Goal: Transaction & Acquisition: Download file/media

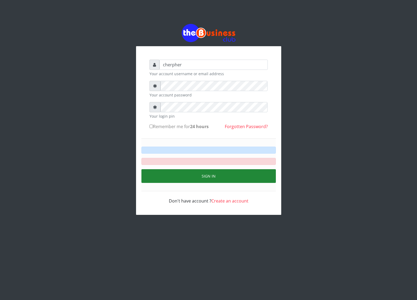
click at [184, 178] on button "Sign in" at bounding box center [208, 176] width 134 height 14
click at [152, 129] on label "Remember me for 24 hours" at bounding box center [178, 126] width 59 height 6
click at [152, 128] on input "Remember me for 24 hours" at bounding box center [150, 126] width 3 height 3
checkbox input "true"
click at [191, 180] on button "Sign in" at bounding box center [208, 176] width 134 height 14
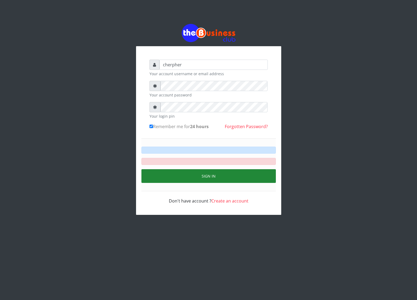
click at [190, 174] on button "Sign in" at bounding box center [208, 176] width 134 height 14
click at [198, 175] on button "Sign in" at bounding box center [208, 176] width 134 height 14
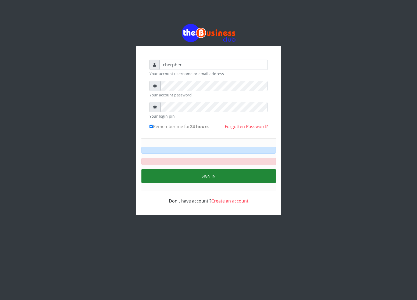
click at [198, 175] on button "Sign in" at bounding box center [208, 176] width 134 height 14
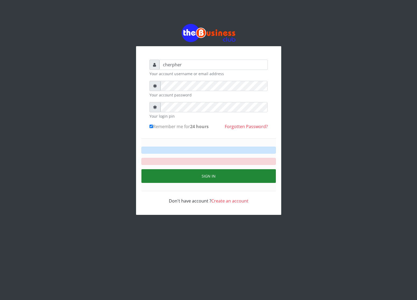
click at [198, 175] on button "Sign in" at bounding box center [208, 176] width 134 height 14
click at [178, 174] on button "Sign in" at bounding box center [208, 176] width 134 height 14
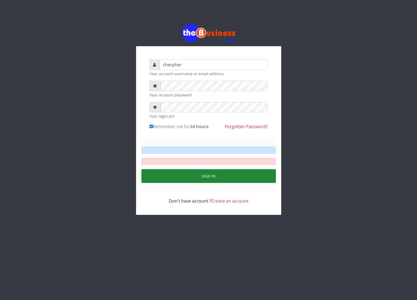
click at [178, 174] on button "Sign in" at bounding box center [208, 176] width 134 height 14
click at [198, 177] on button "Sign in" at bounding box center [208, 176] width 134 height 14
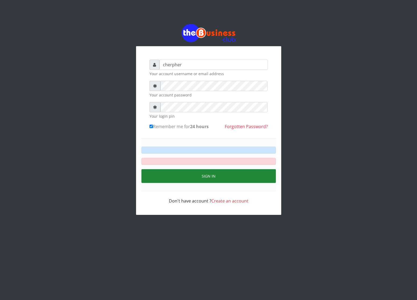
click at [198, 177] on button "Sign in" at bounding box center [208, 176] width 134 height 14
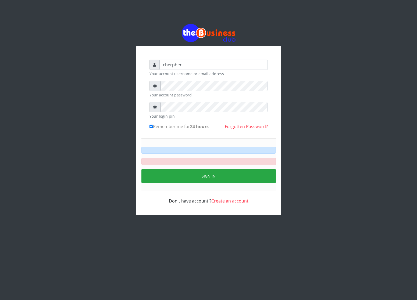
click at [223, 169] on div "Sign in" at bounding box center [208, 164] width 134 height 53
click at [219, 178] on button "Sign in" at bounding box center [208, 176] width 134 height 14
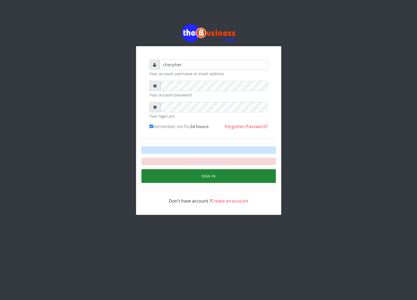
click at [219, 178] on button "Sign in" at bounding box center [208, 176] width 134 height 14
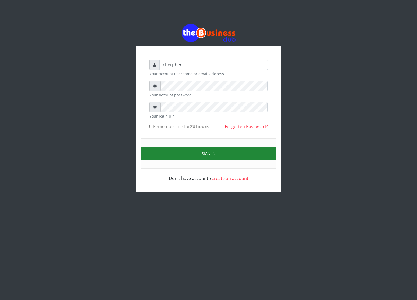
click at [168, 156] on button "Sign in" at bounding box center [208, 154] width 134 height 14
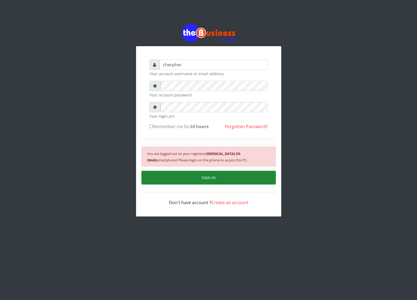
click at [176, 184] on button "SIGN IN" at bounding box center [208, 178] width 134 height 14
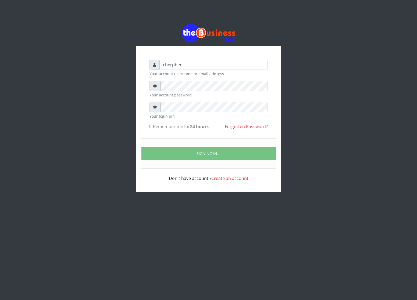
click at [304, 189] on div "cherpher Your account username or email address Your account password Your logi…" at bounding box center [208, 108] width 306 height 216
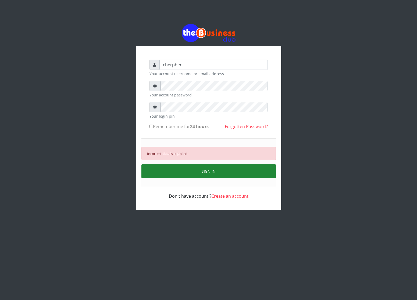
click at [180, 174] on button "SIGN IN" at bounding box center [208, 171] width 134 height 14
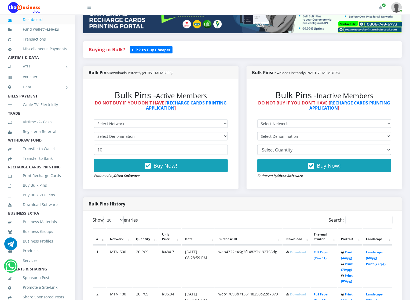
click at [288, 253] on icon at bounding box center [288, 252] width 3 height 3
click at [288, 250] on td "Download" at bounding box center [296, 267] width 27 height 42
click at [295, 253] on link "Download" at bounding box center [298, 252] width 16 height 4
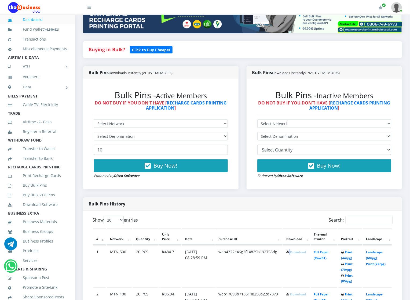
click at [295, 253] on link "Download" at bounding box center [298, 252] width 16 height 4
click at [291, 252] on link "Download" at bounding box center [298, 252] width 16 height 4
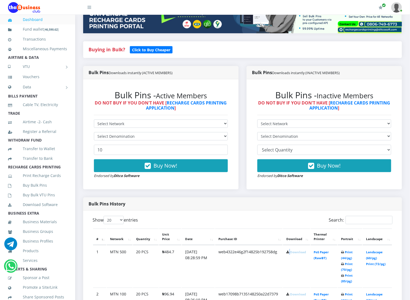
click at [291, 252] on link "Download" at bounding box center [298, 252] width 16 height 4
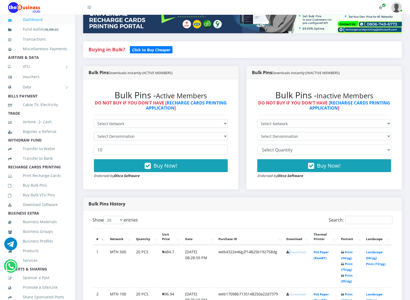
click at [291, 252] on link "Download" at bounding box center [298, 252] width 16 height 4
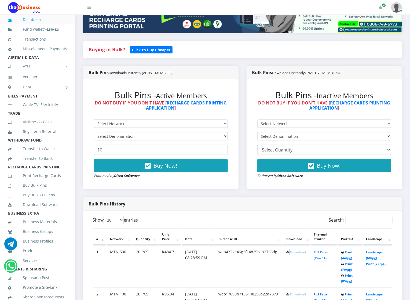
click at [291, 252] on link "Download" at bounding box center [298, 252] width 16 height 4
click at [292, 252] on link "Download" at bounding box center [298, 252] width 16 height 4
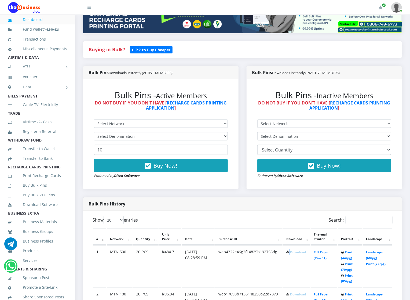
click at [292, 252] on link "Download" at bounding box center [298, 252] width 16 height 4
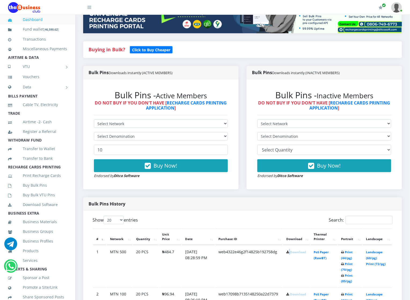
click at [292, 252] on link "Download" at bounding box center [298, 252] width 16 height 4
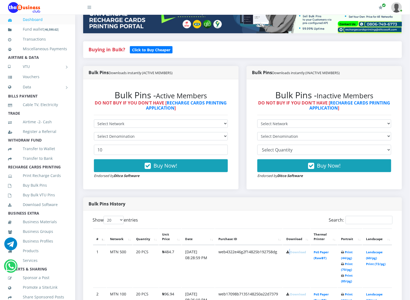
click at [292, 252] on link "Download" at bounding box center [298, 252] width 16 height 4
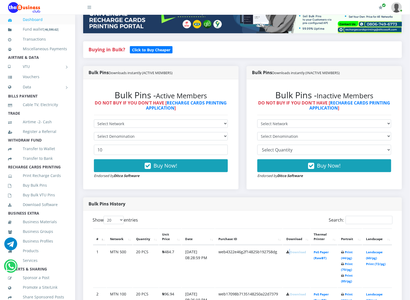
click at [292, 252] on link "Download" at bounding box center [298, 252] width 16 height 4
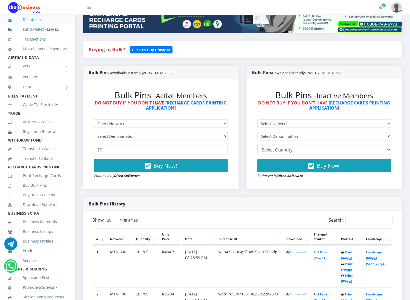
click at [292, 252] on link "Download" at bounding box center [298, 252] width 16 height 4
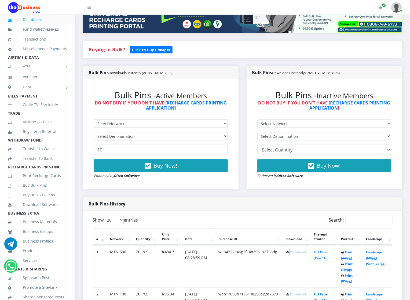
click at [292, 252] on link "Download" at bounding box center [298, 252] width 16 height 4
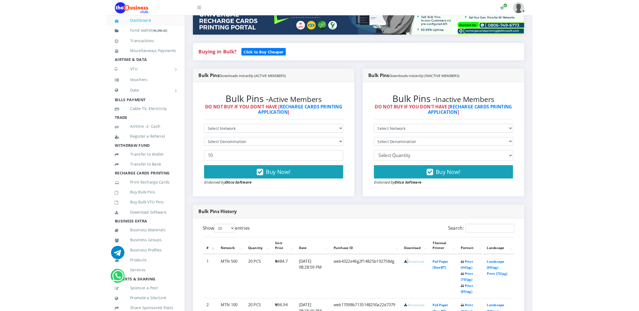
scroll to position [91, 0]
